Goal: Check status

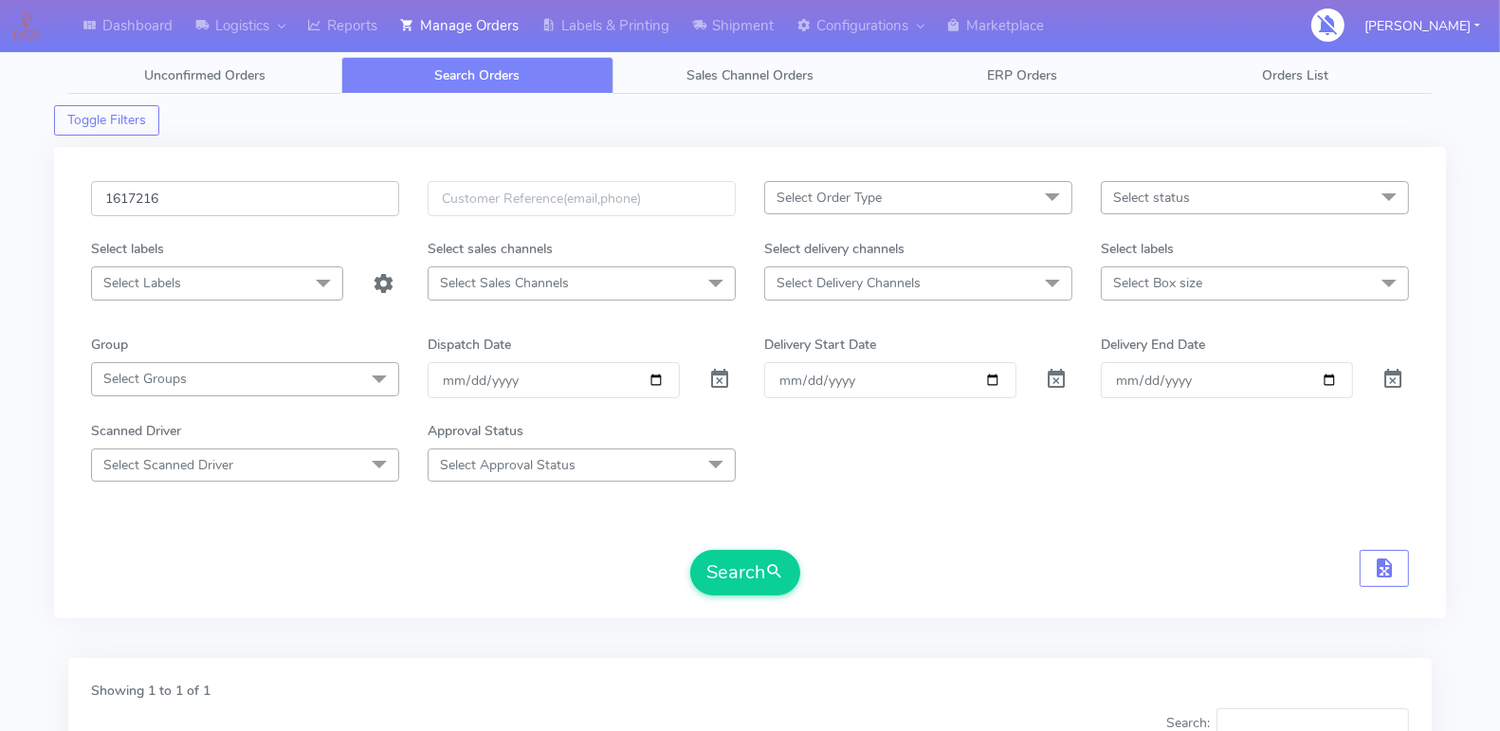
click at [189, 206] on input "1617216" at bounding box center [245, 198] width 308 height 35
click at [711, 376] on span at bounding box center [719, 383] width 23 height 18
click at [133, 191] on input "16020422" at bounding box center [245, 198] width 308 height 35
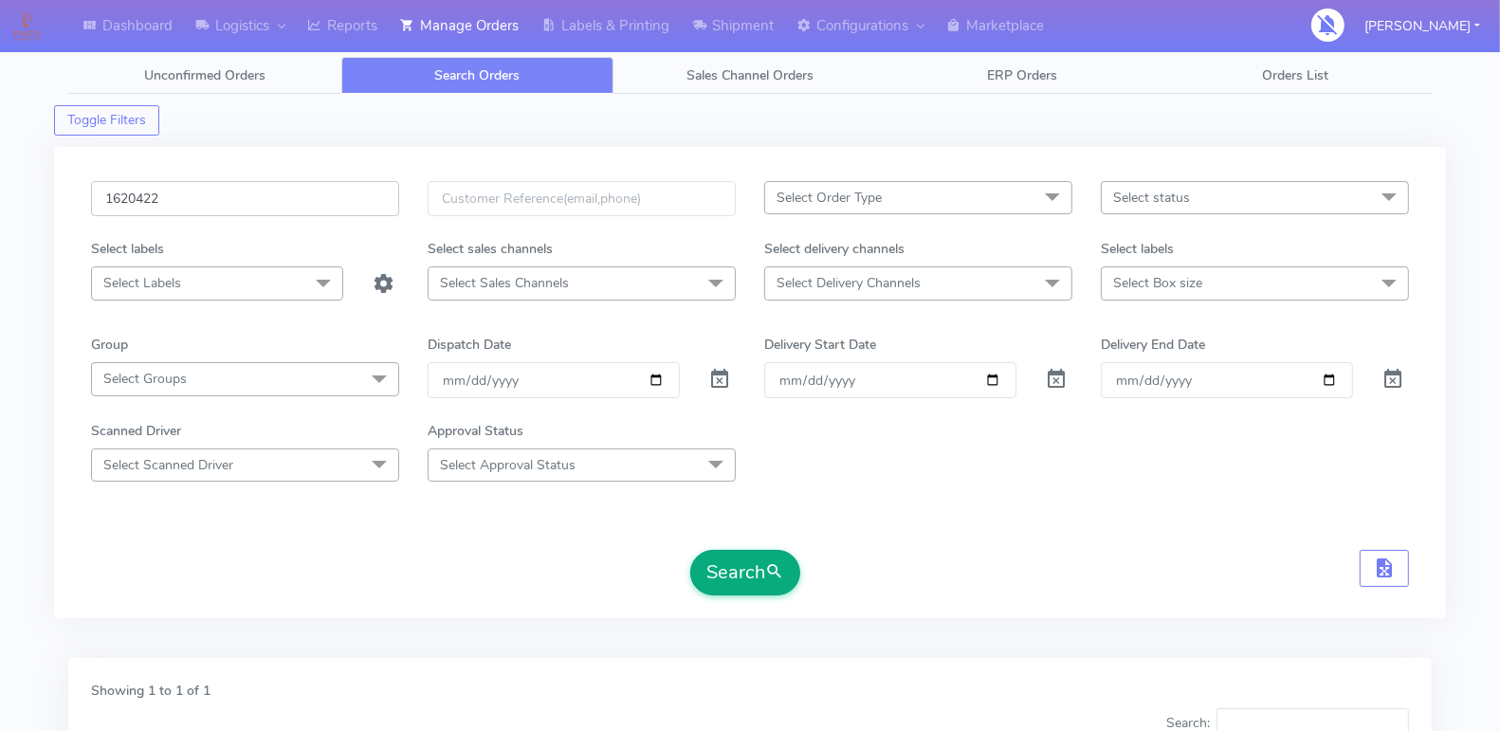
type input "1620422"
click at [775, 565] on span "submit" at bounding box center [774, 572] width 19 height 26
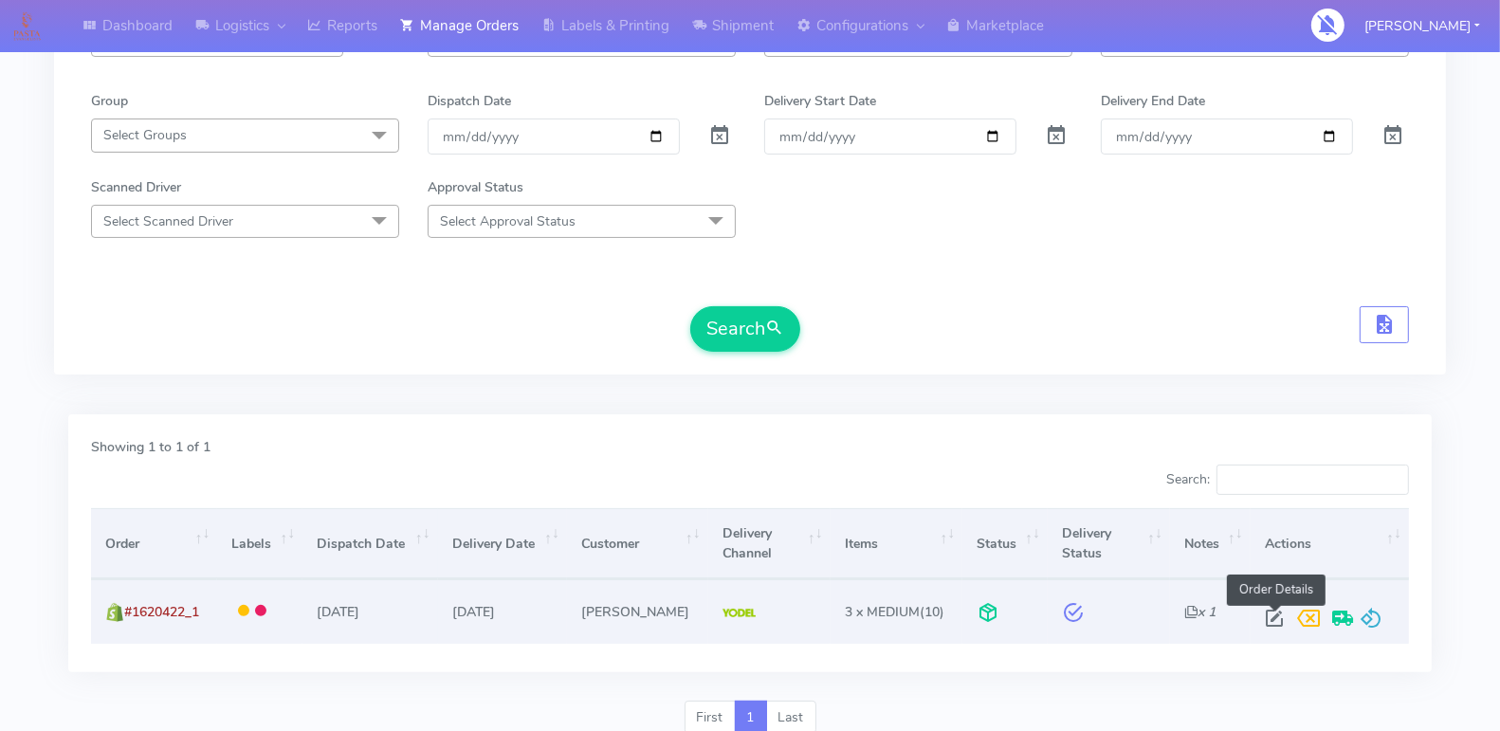
click at [1274, 613] on span at bounding box center [1274, 622] width 34 height 18
select select "5"
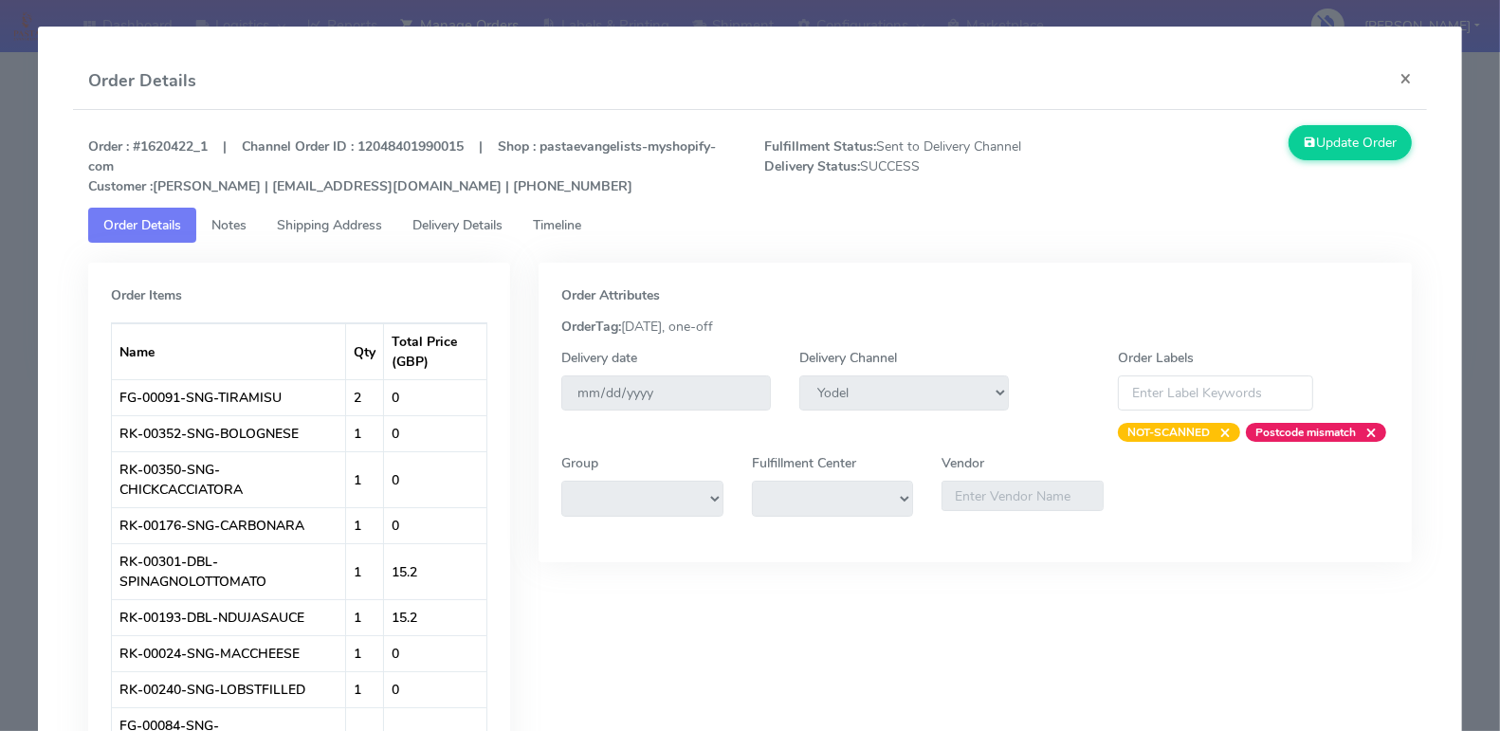
click at [581, 231] on span "Timeline" at bounding box center [557, 225] width 48 height 18
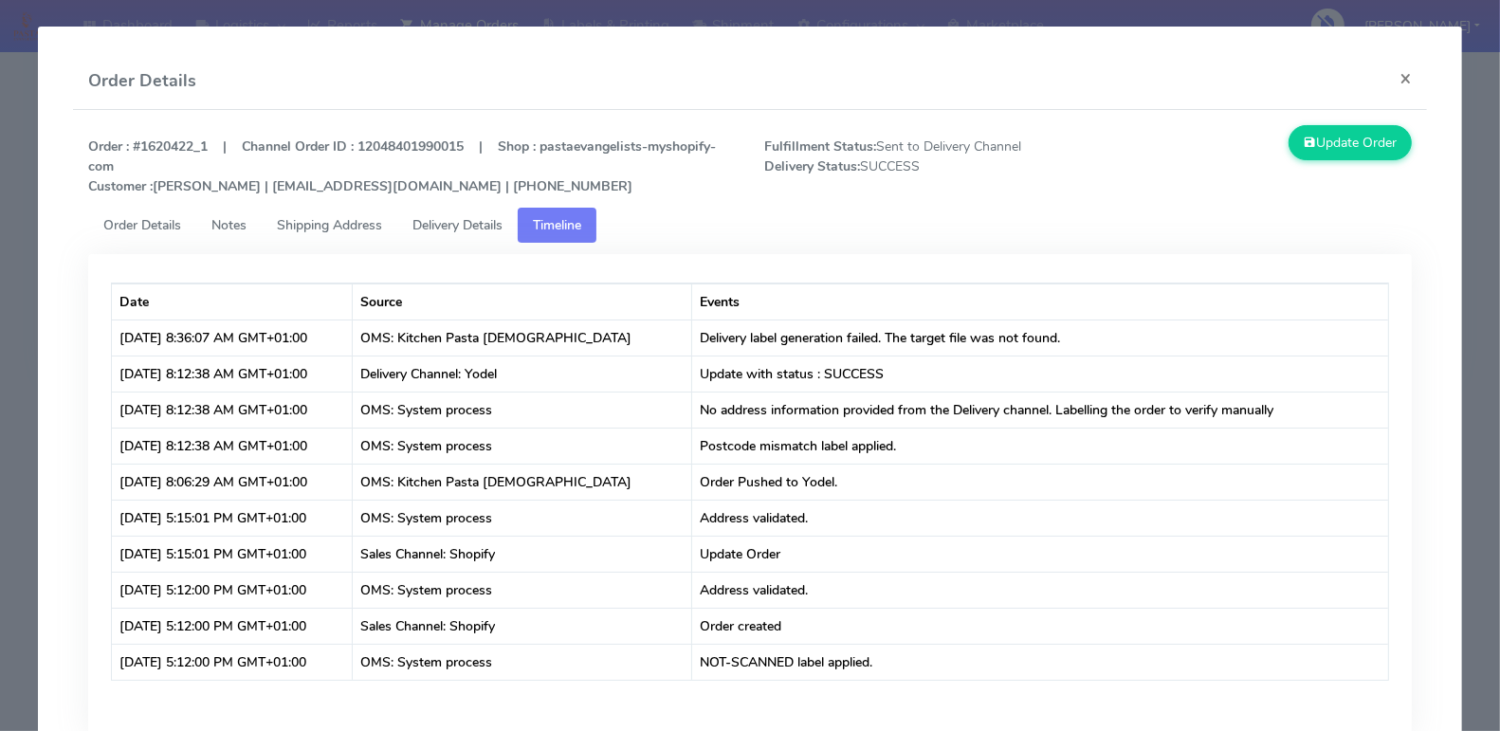
scroll to position [97, 0]
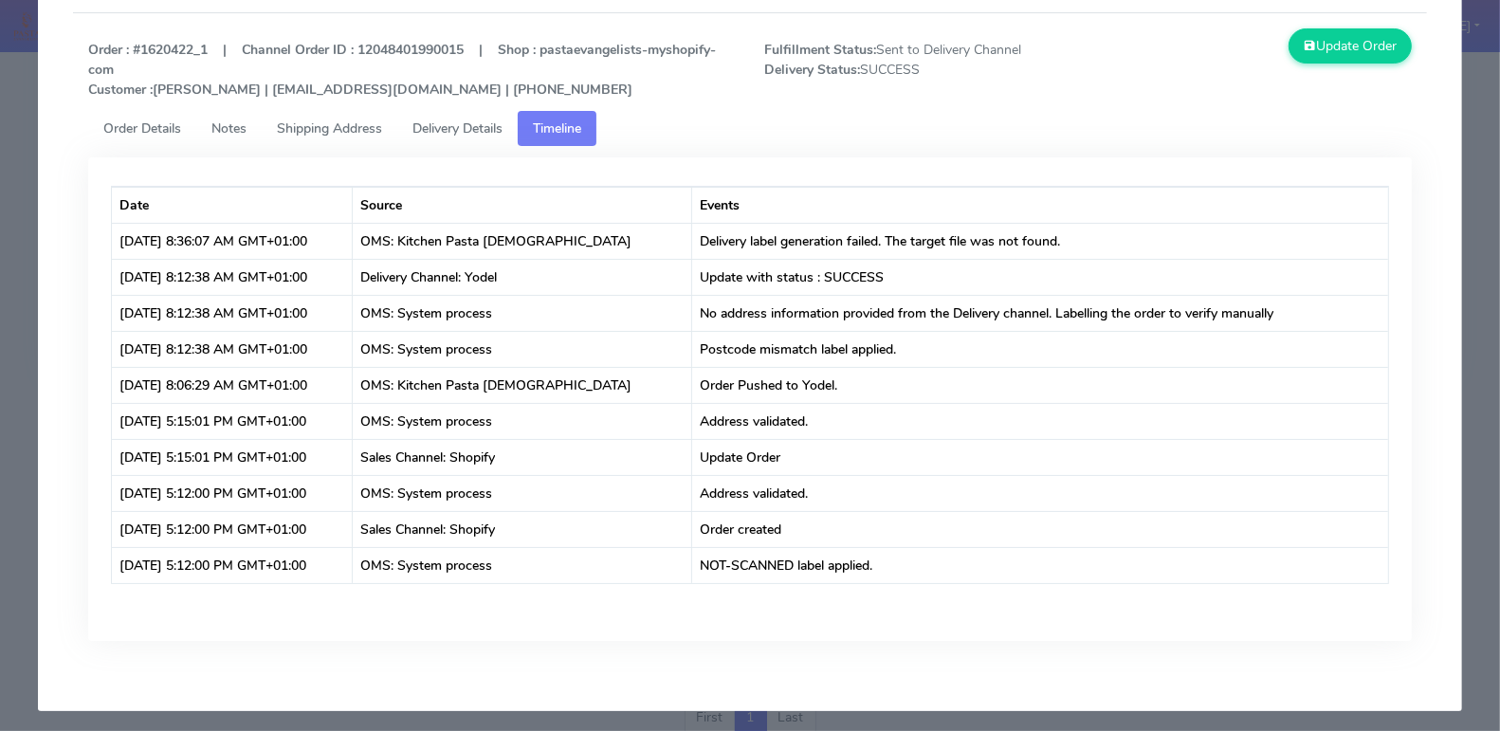
click at [469, 122] on span "Delivery Details" at bounding box center [457, 128] width 90 height 18
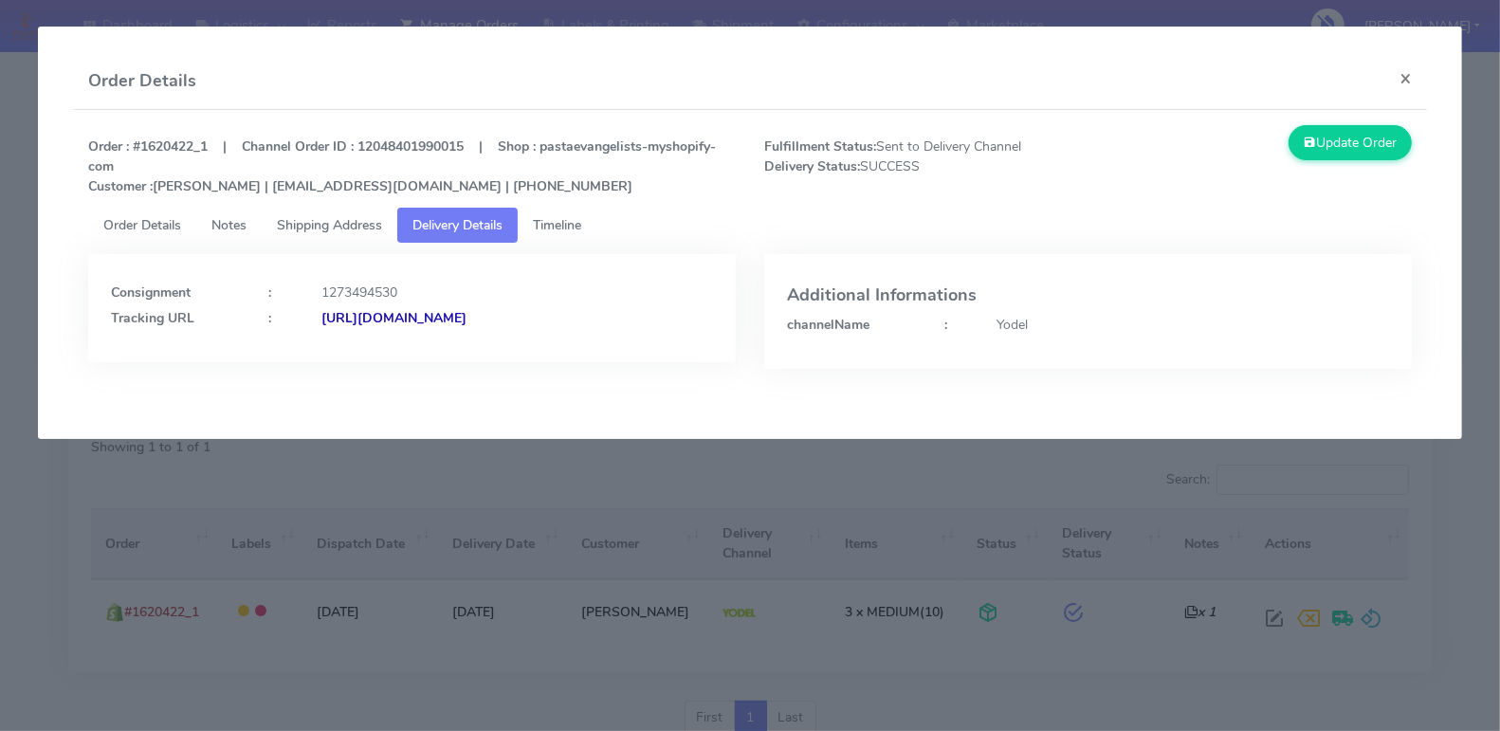
click at [134, 217] on span "Order Details" at bounding box center [142, 225] width 78 height 18
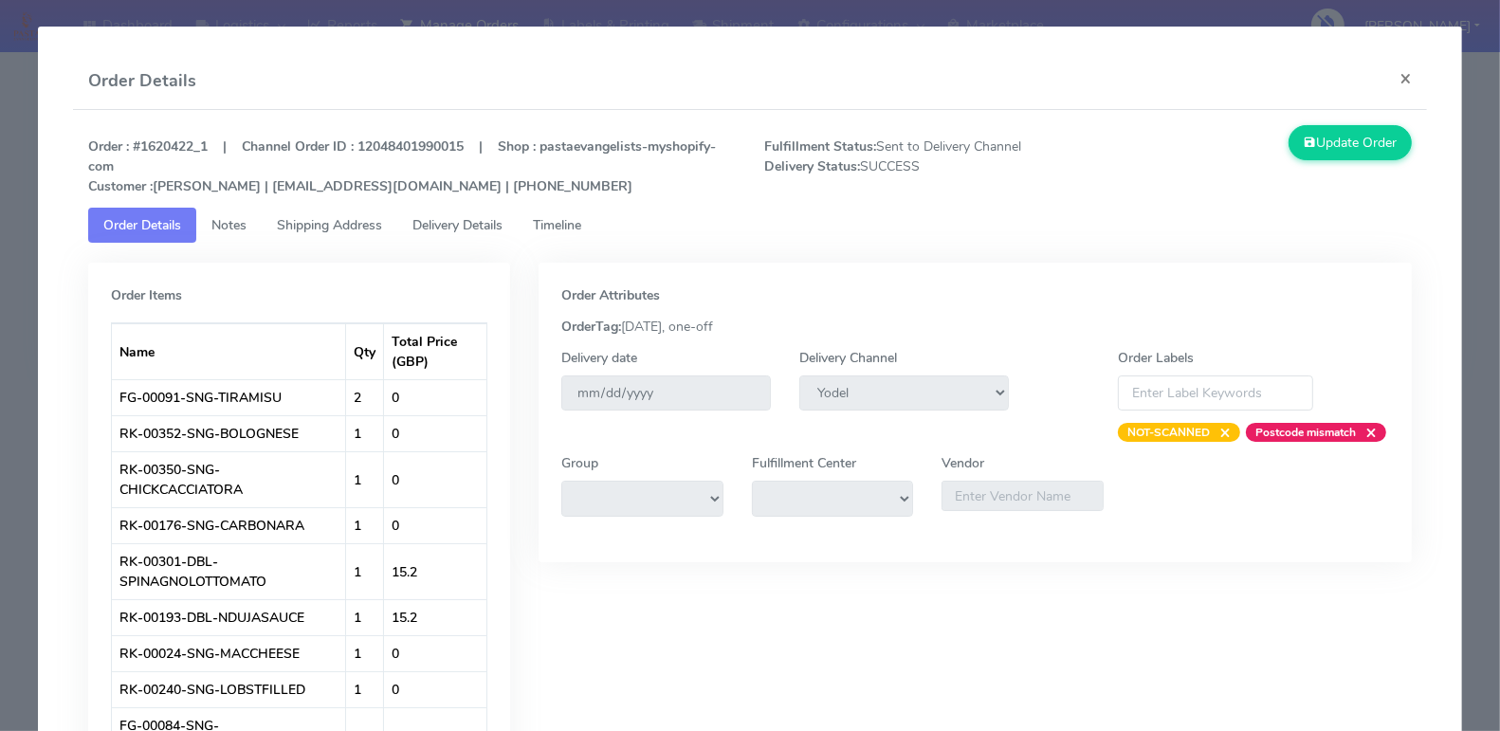
click at [459, 216] on span "Delivery Details" at bounding box center [457, 225] width 90 height 18
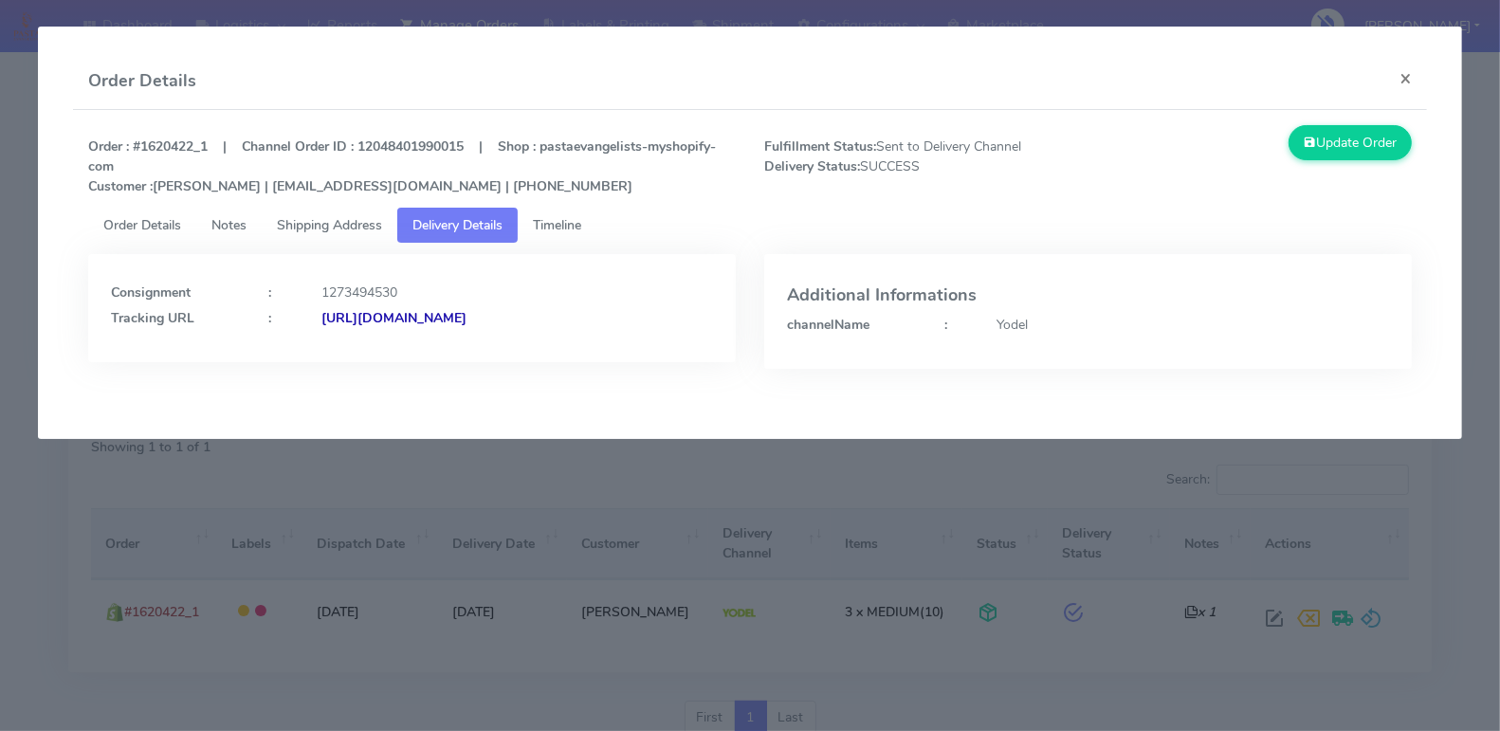
click at [581, 221] on span "Timeline" at bounding box center [557, 225] width 48 height 18
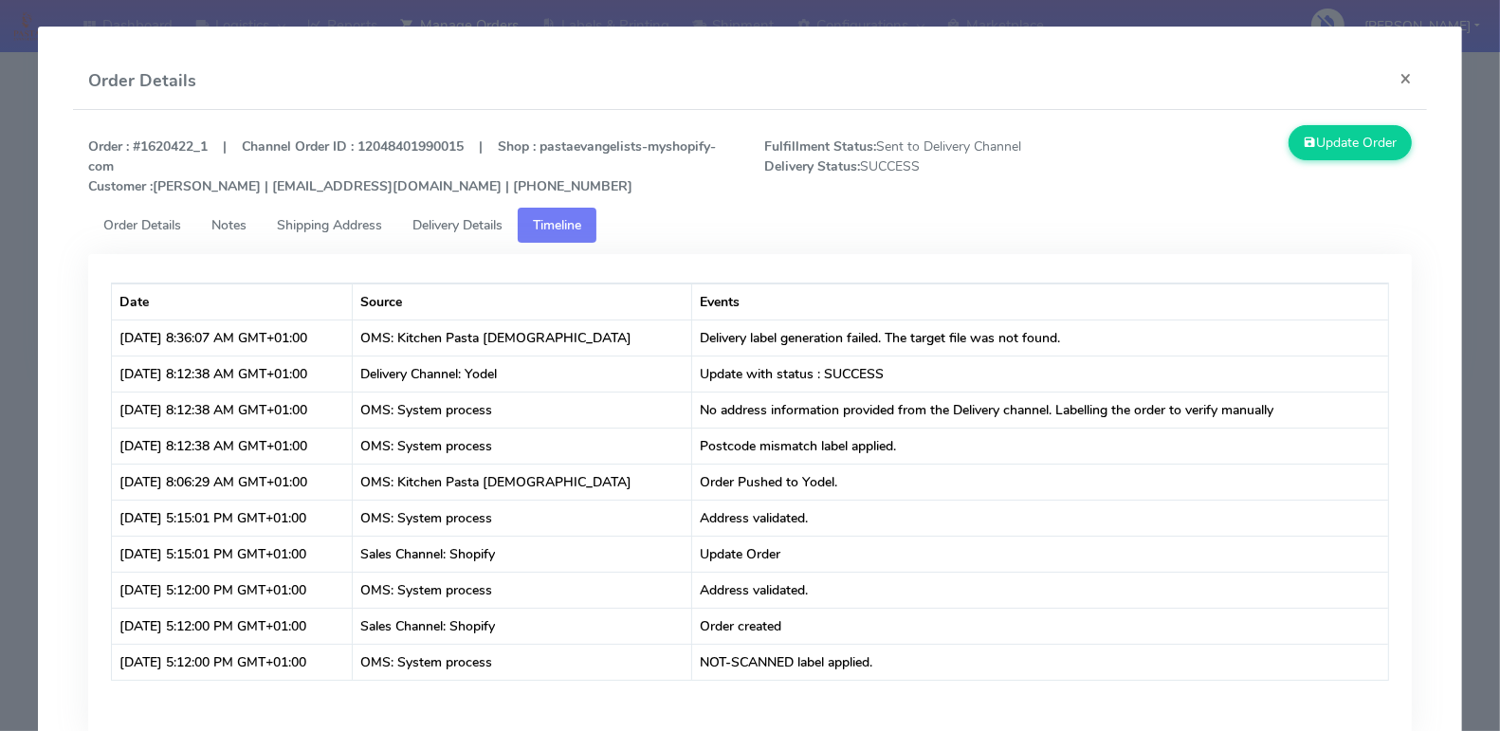
click at [449, 218] on span "Delivery Details" at bounding box center [457, 225] width 90 height 18
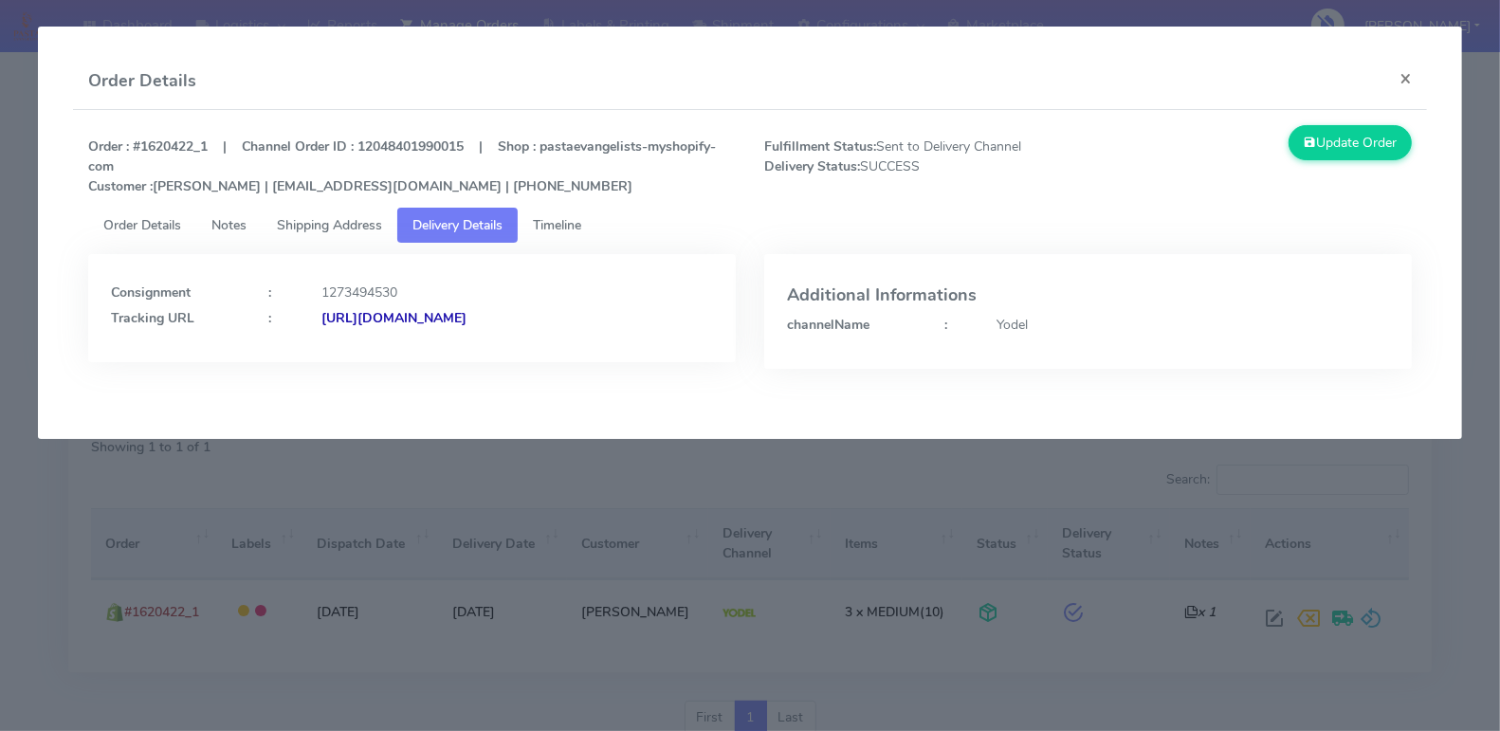
copy strong "JJD0002249960886909"
drag, startPoint x: 643, startPoint y: 316, endPoint x: 524, endPoint y: 322, distance: 118.7
click at [524, 322] on div "[URL][DOMAIN_NAME]" at bounding box center [517, 318] width 420 height 20
